Goal: Complete application form

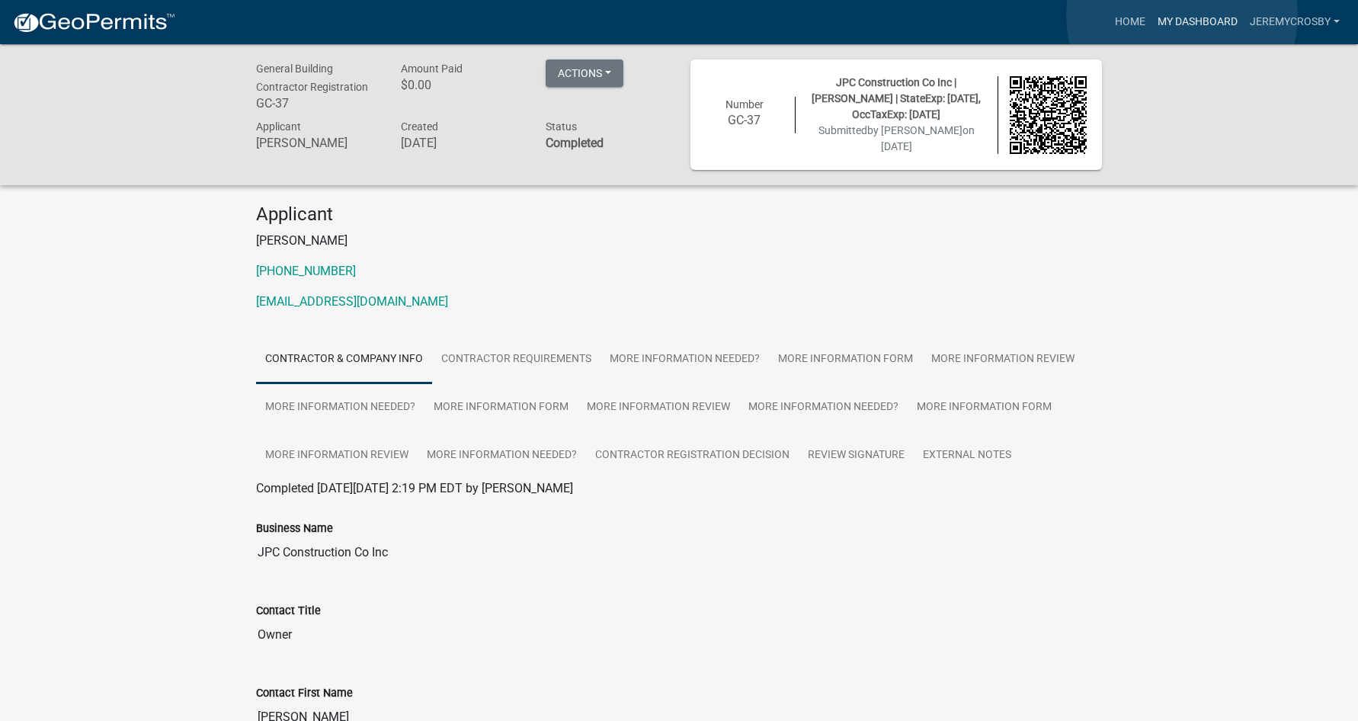
click at [1182, 16] on link "My Dashboard" at bounding box center [1197, 22] width 92 height 29
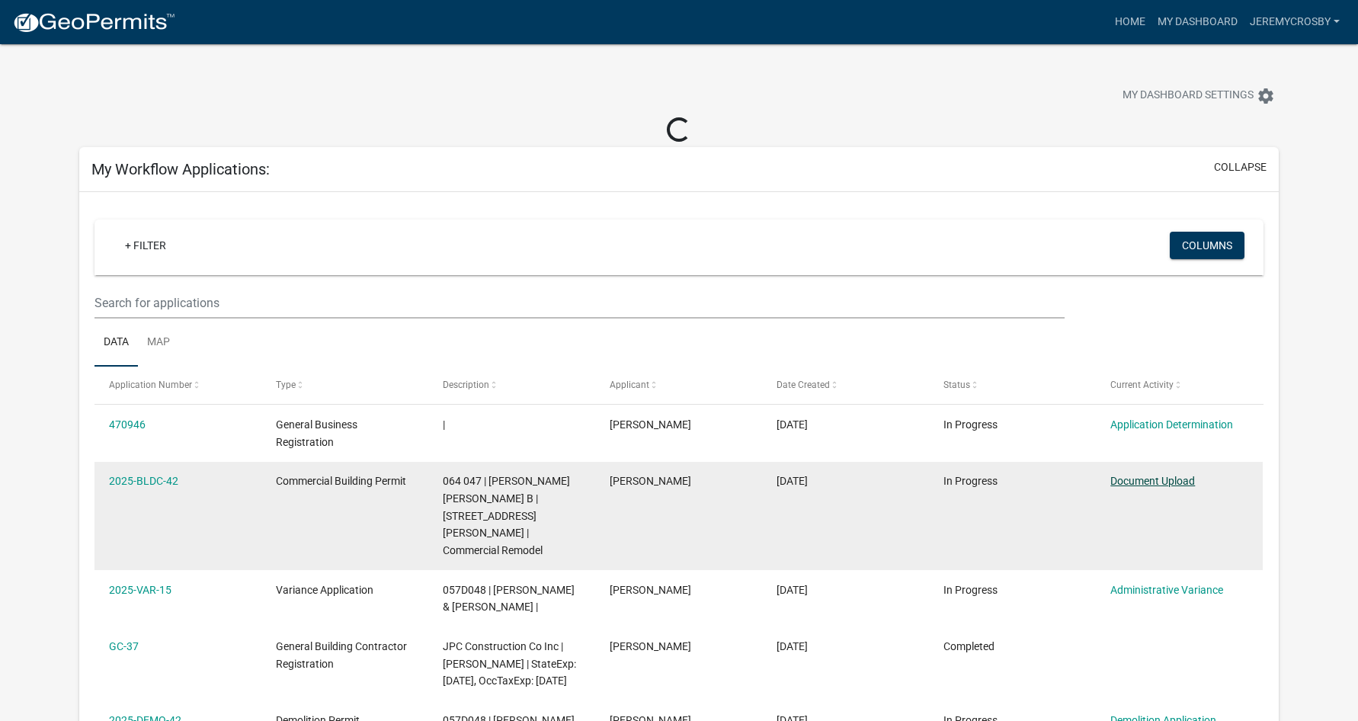
click at [1151, 478] on link "Document Upload" at bounding box center [1152, 481] width 85 height 12
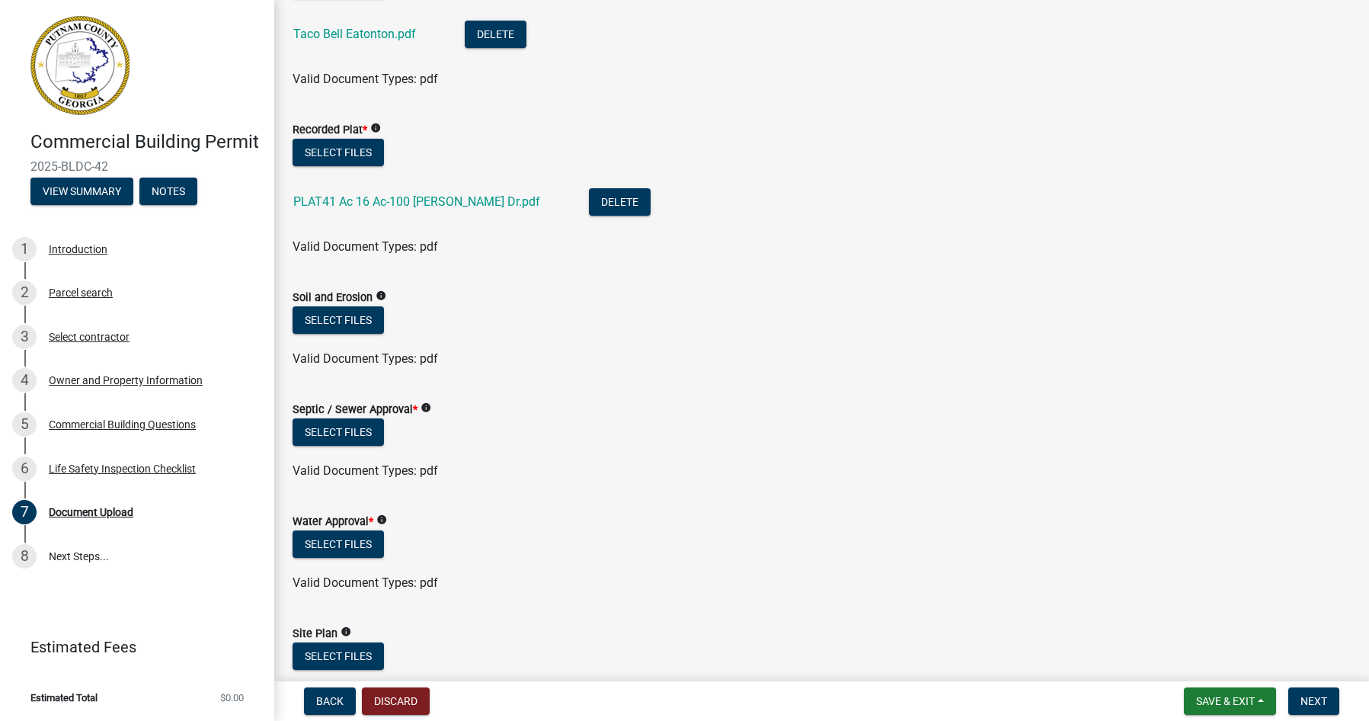
scroll to position [152, 0]
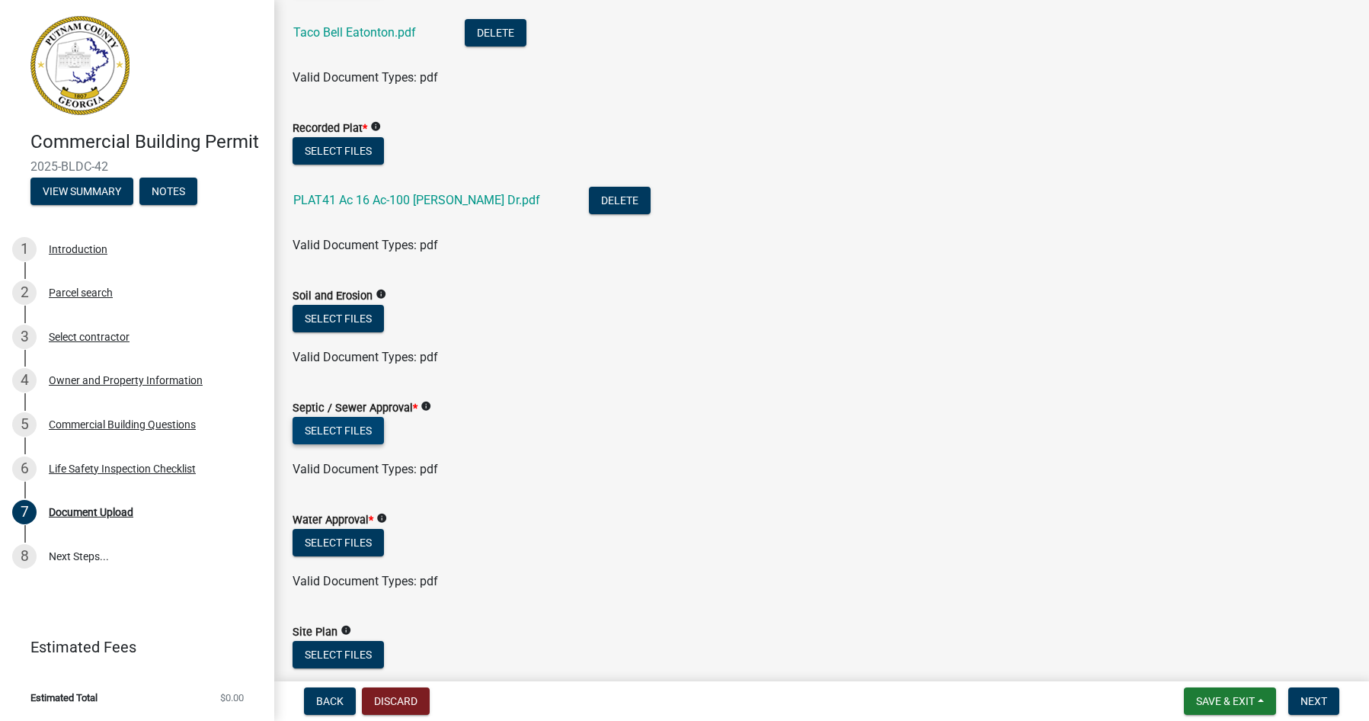
click at [332, 421] on button "Select files" at bounding box center [338, 430] width 91 height 27
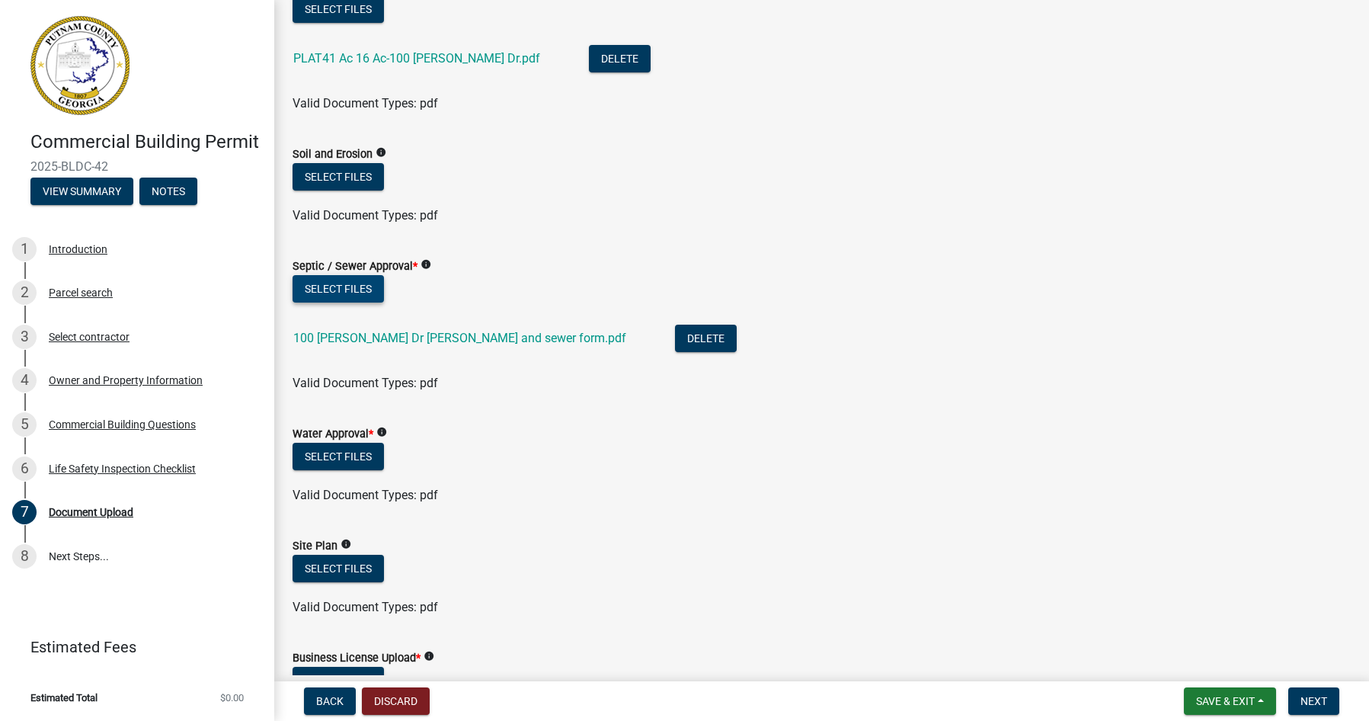
scroll to position [305, 0]
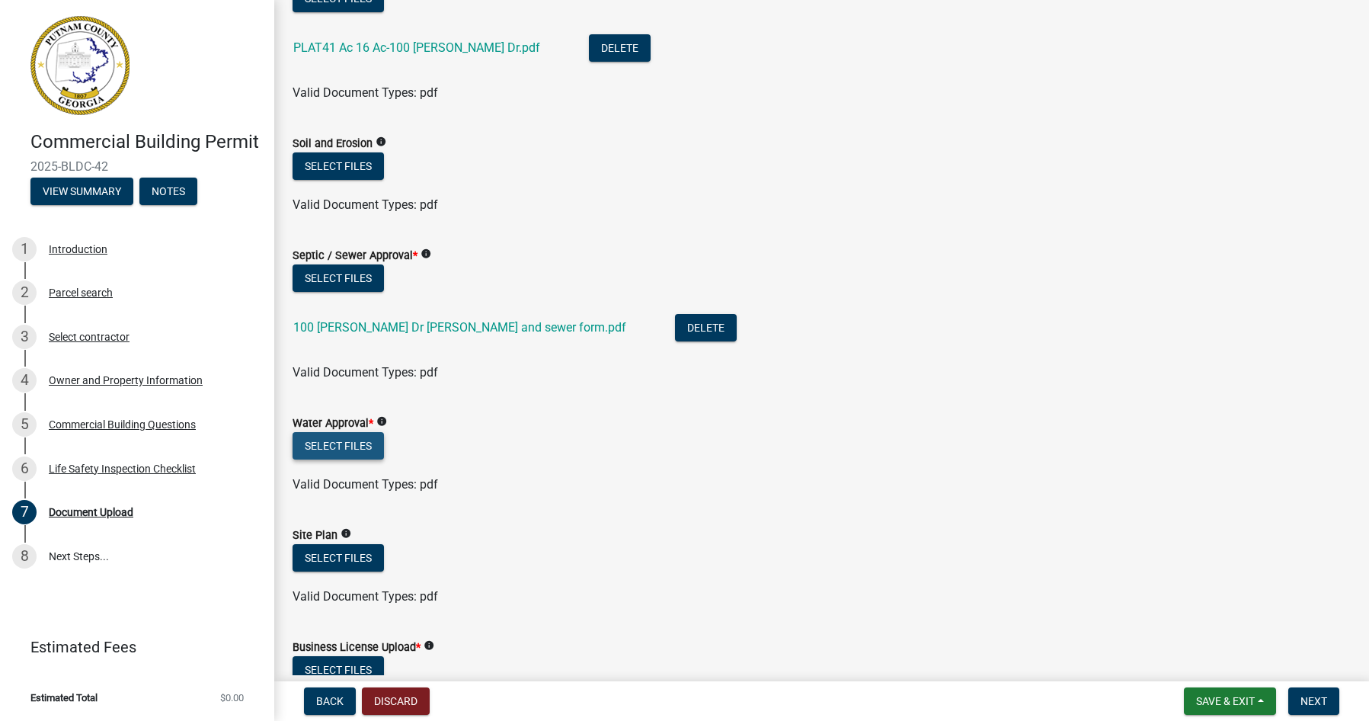
click at [375, 447] on button "Select files" at bounding box center [338, 445] width 91 height 27
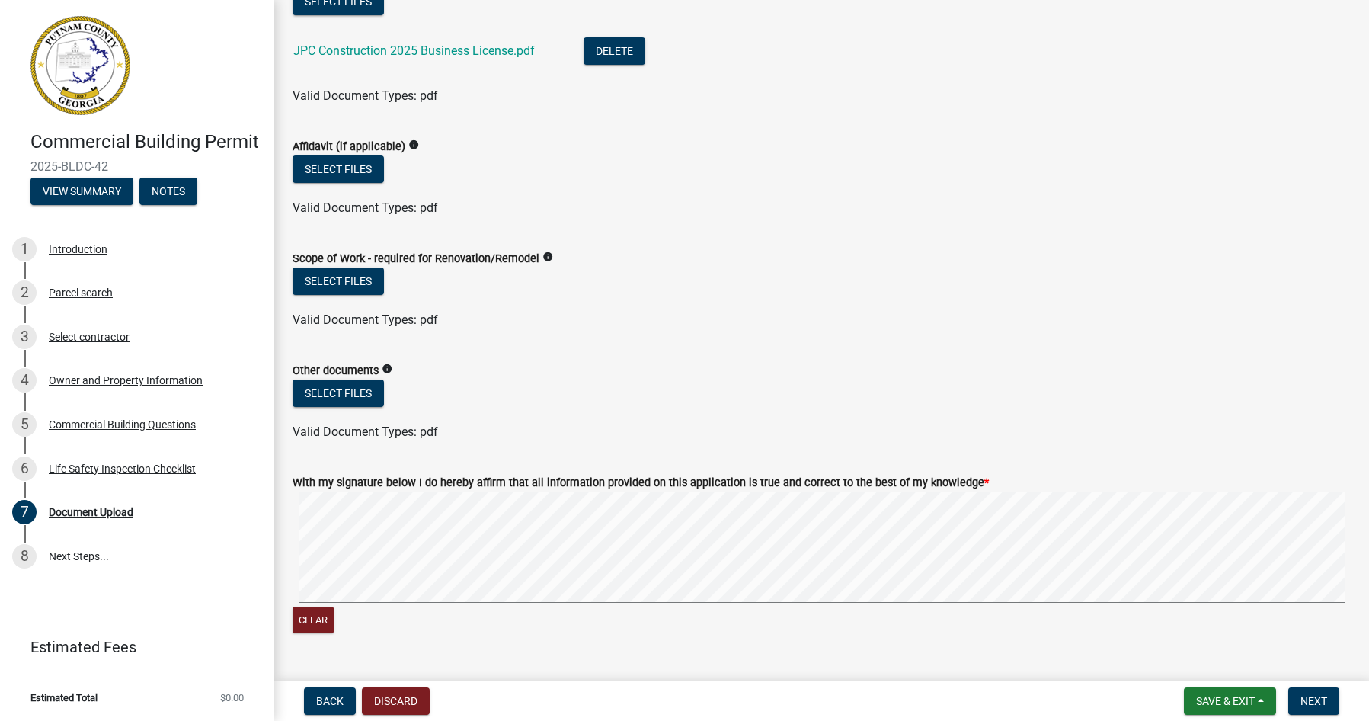
scroll to position [1067, 0]
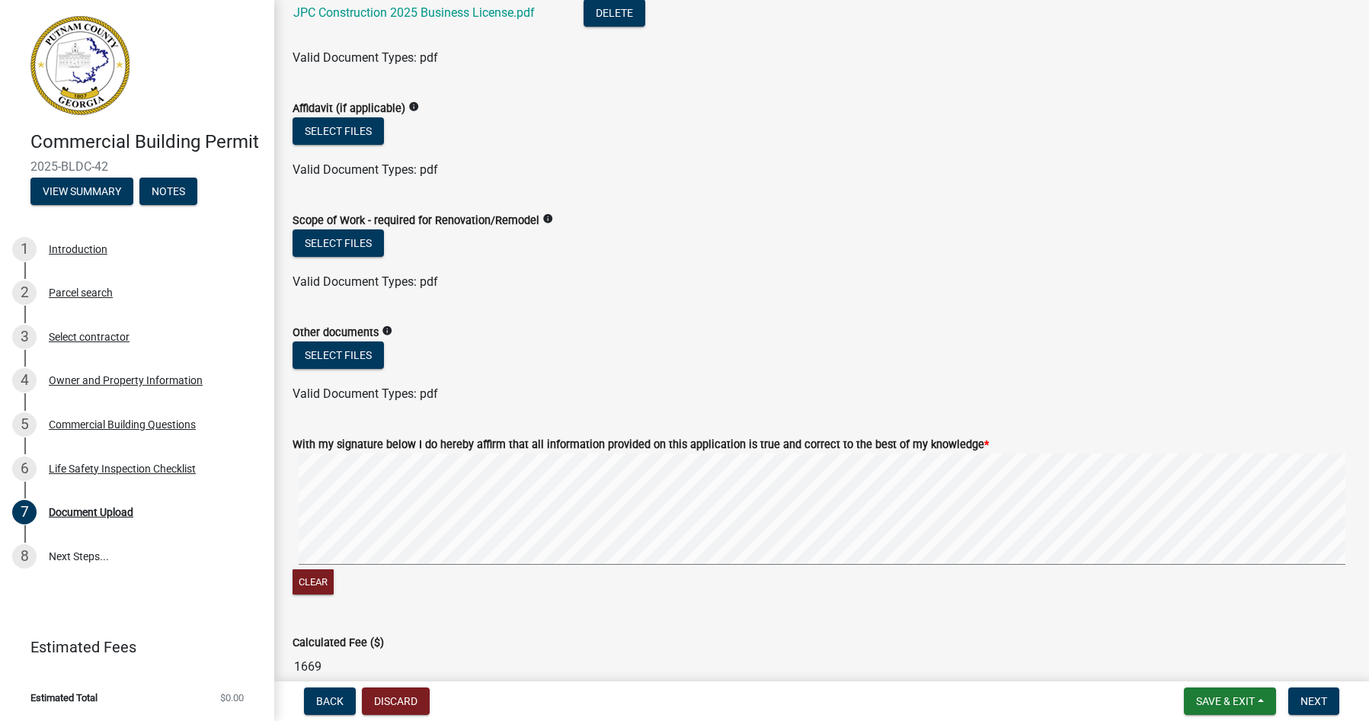
click at [1210, 698] on span "Save & Exit" at bounding box center [1225, 701] width 59 height 12
click at [1210, 626] on button "Save" at bounding box center [1215, 625] width 122 height 37
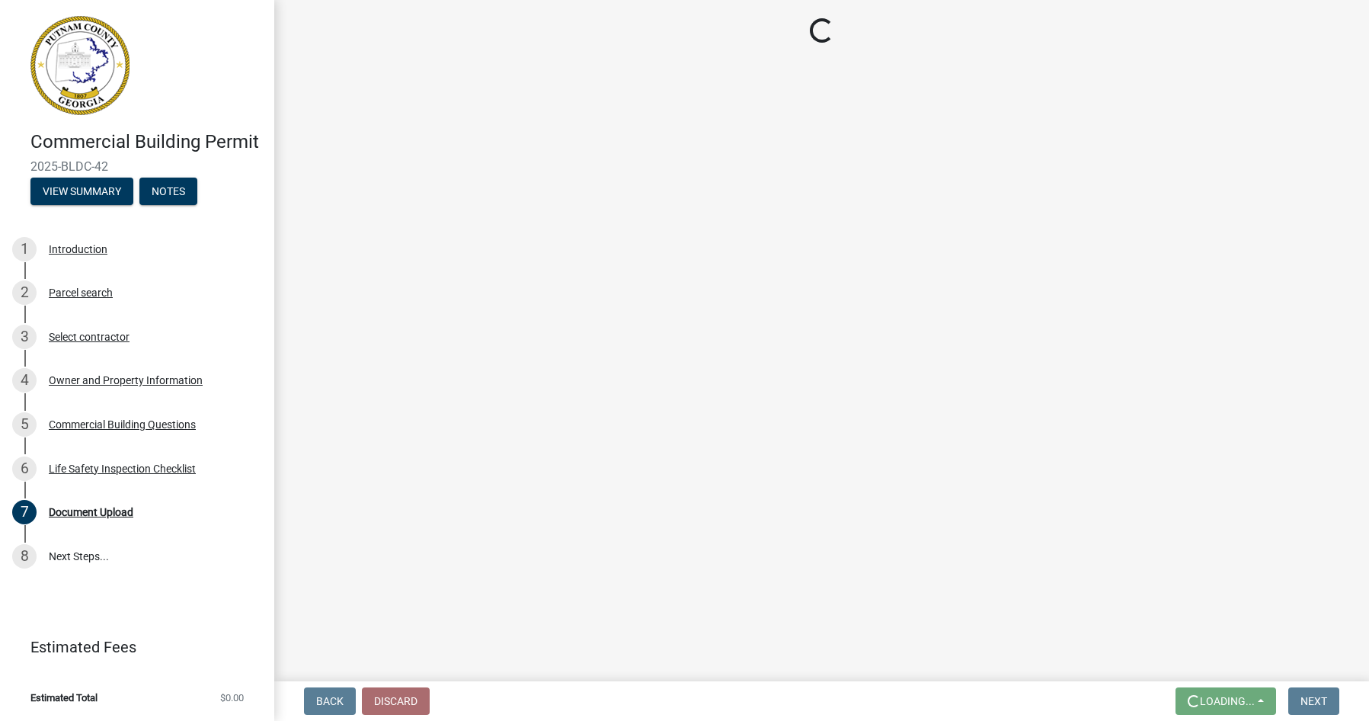
scroll to position [0, 0]
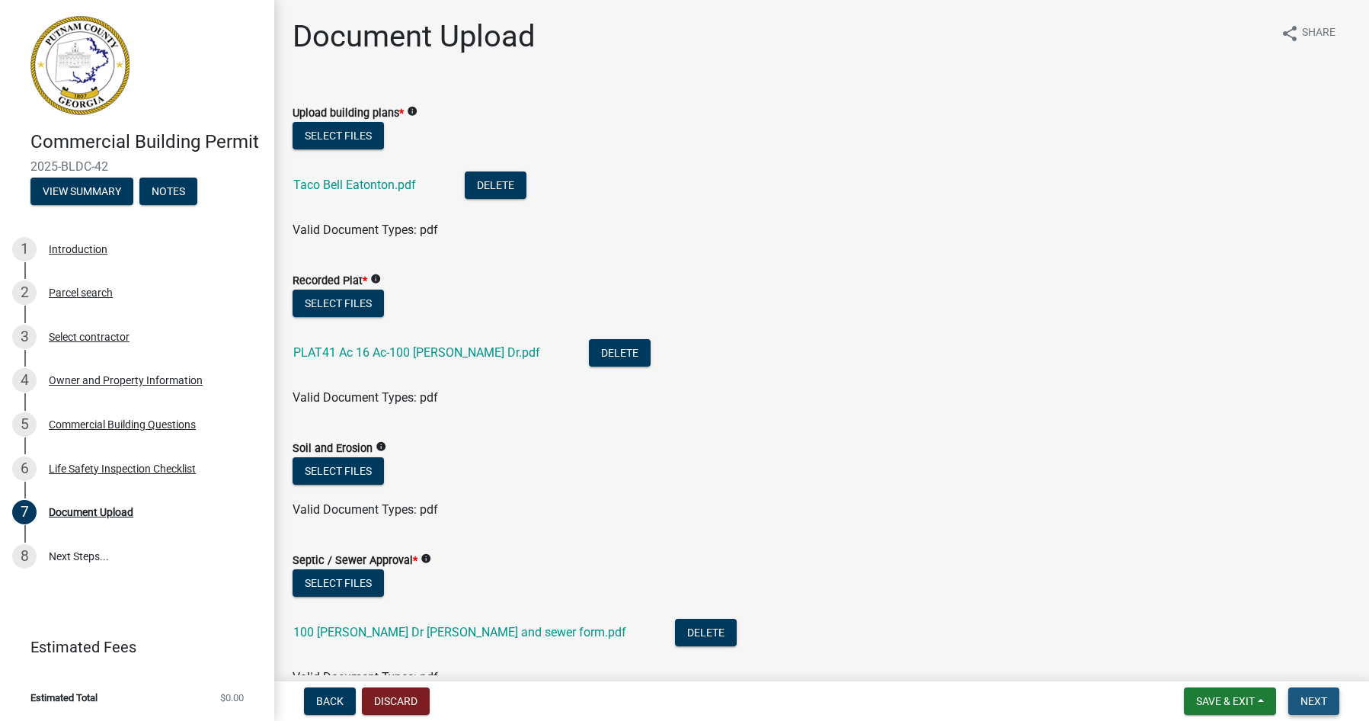
click at [1321, 700] on span "Next" at bounding box center [1314, 701] width 27 height 12
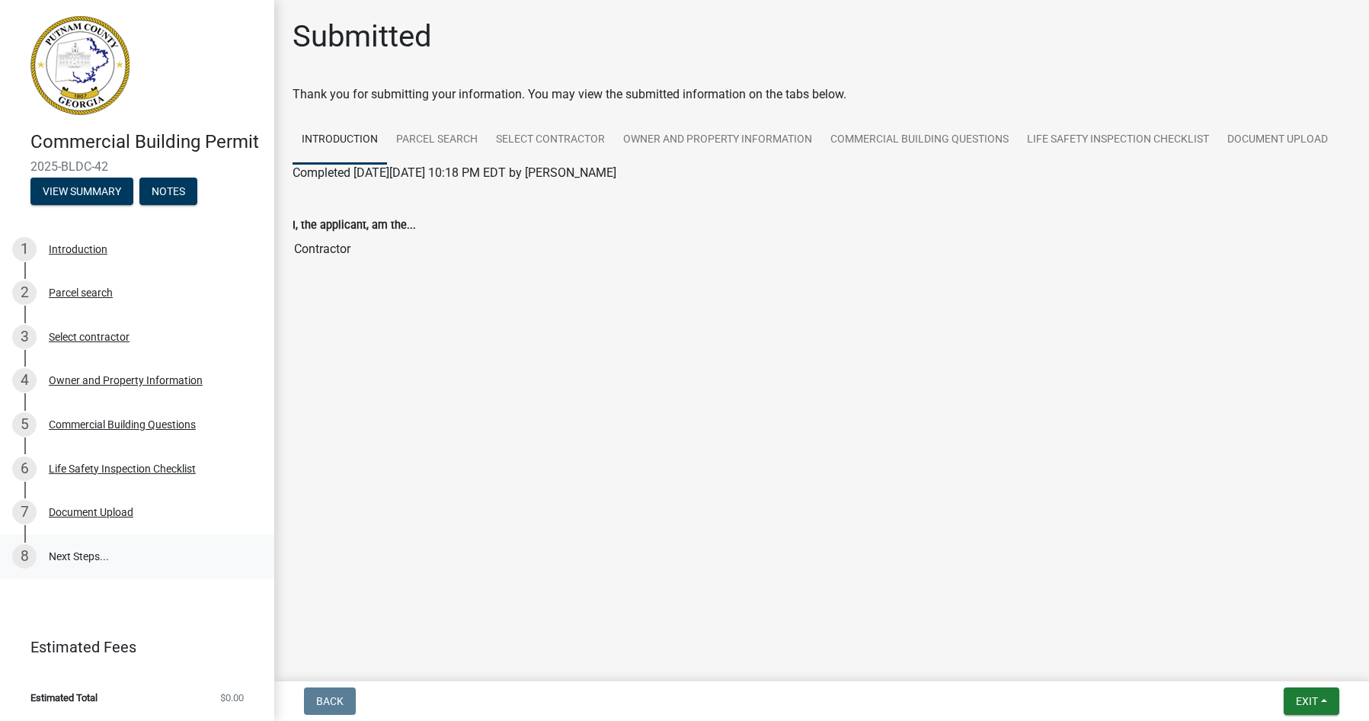
click at [69, 569] on link "8 Next Steps..." at bounding box center [137, 556] width 274 height 44
click at [155, 692] on li "Estimated Total $0.00" at bounding box center [137, 698] width 274 height 34
click at [301, 221] on label "I, the applicant, am the..." at bounding box center [354, 225] width 123 height 11
click at [301, 234] on input "Contractor" at bounding box center [822, 249] width 1058 height 30
click at [517, 364] on main "Submitted Thank you for submitting your information. You may view the submitted…" at bounding box center [821, 337] width 1095 height 675
